Goal: Information Seeking & Learning: Learn about a topic

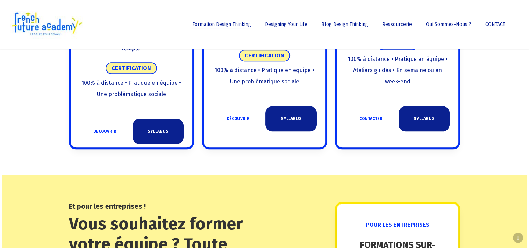
scroll to position [525, 0]
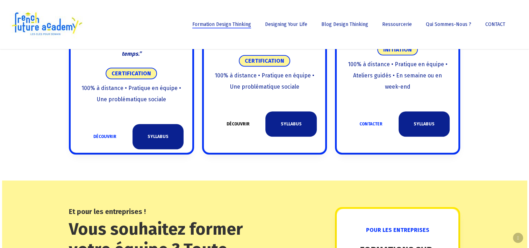
click at [238, 126] on link "DÉCOUVRIR" at bounding box center [237, 123] width 51 height 25
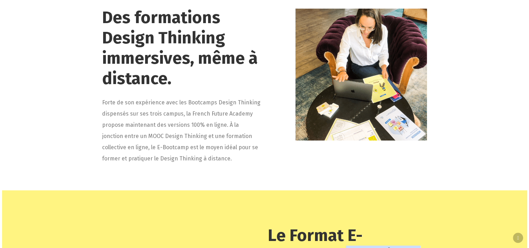
scroll to position [385, 0]
